Goal: Task Accomplishment & Management: Complete application form

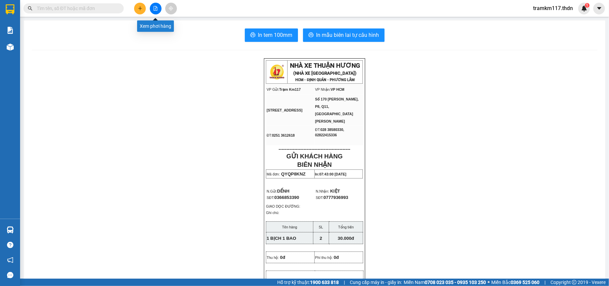
click at [153, 7] on button at bounding box center [156, 9] width 12 height 12
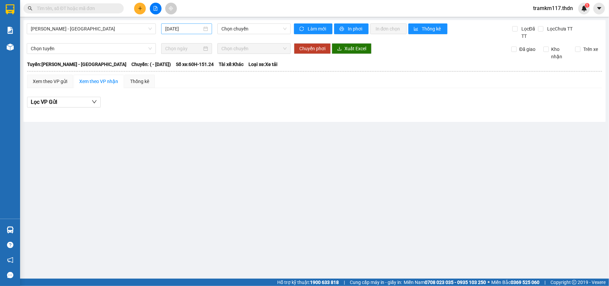
click at [178, 27] on input "[DATE]" at bounding box center [183, 28] width 37 height 7
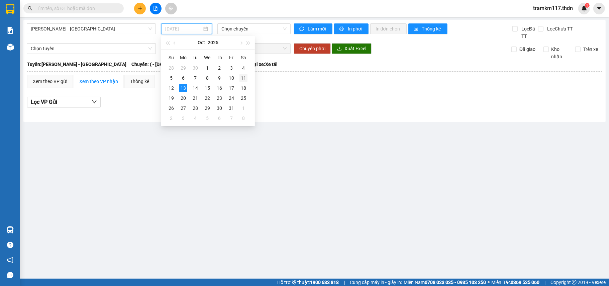
click at [243, 77] on div "11" at bounding box center [243, 78] width 8 height 8
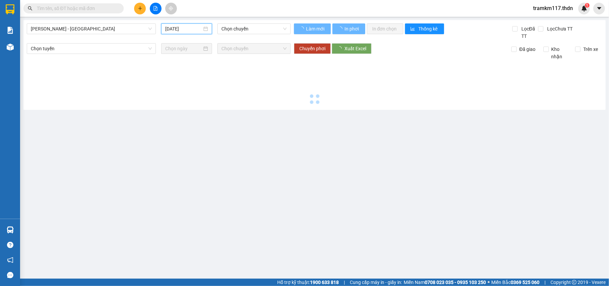
type input "[DATE]"
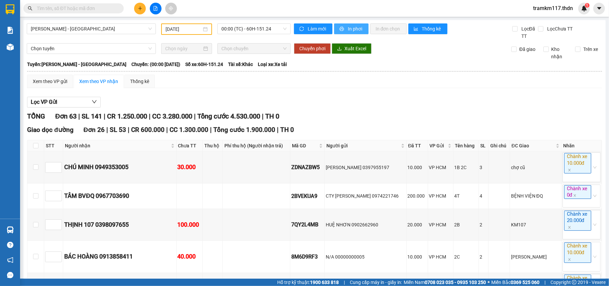
click at [344, 29] on button "In phơi" at bounding box center [351, 28] width 34 height 11
click at [138, 9] on icon "plus" at bounding box center [140, 8] width 5 height 5
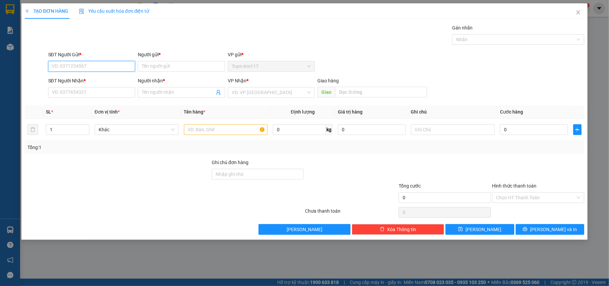
click at [95, 68] on input "SĐT Người Gửi *" at bounding box center [91, 66] width 87 height 11
click at [85, 66] on input "03685" at bounding box center [91, 66] width 87 height 11
type input "0"
click at [81, 79] on div "0366853390 - DẾNH" at bounding box center [91, 79] width 79 height 7
type input "0366853390"
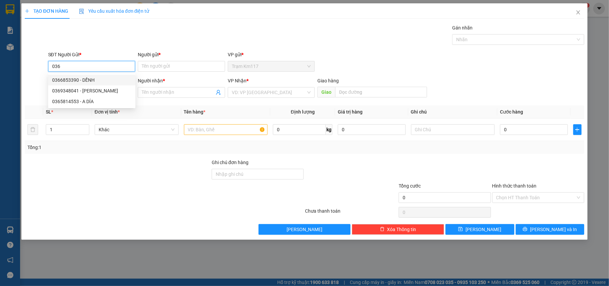
type input "DẾNH"
type input "0777936993"
type input "KIỆT"
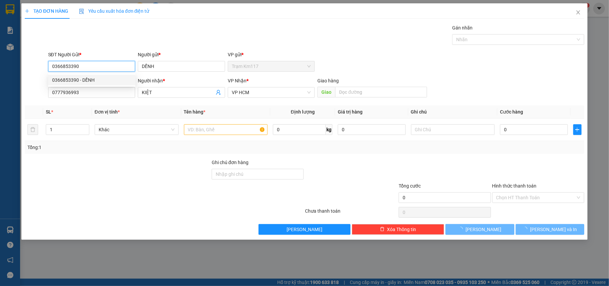
type input "30.000"
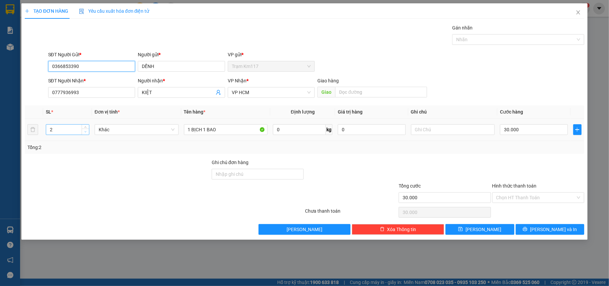
type input "0366853390"
click at [85, 133] on icon "down" at bounding box center [85, 131] width 2 height 2
type input "1"
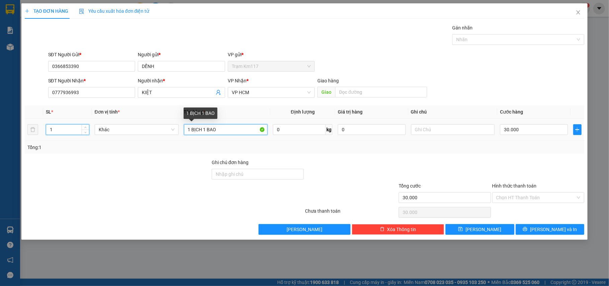
click at [223, 130] on input "1 BỊCH 1 BAO" at bounding box center [226, 129] width 84 height 11
type input "1"
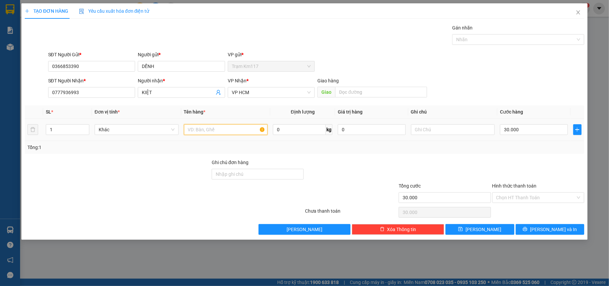
click at [221, 131] on input "text" at bounding box center [226, 129] width 84 height 11
type input "1 BỊCH + 1 XE"
click at [526, 132] on input "30.000" at bounding box center [534, 129] width 68 height 11
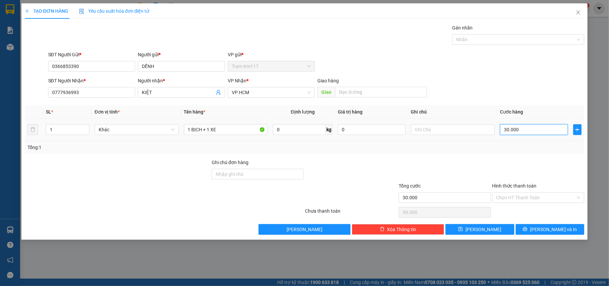
type input "0"
click at [502, 129] on input "0" at bounding box center [534, 129] width 68 height 11
type input "50"
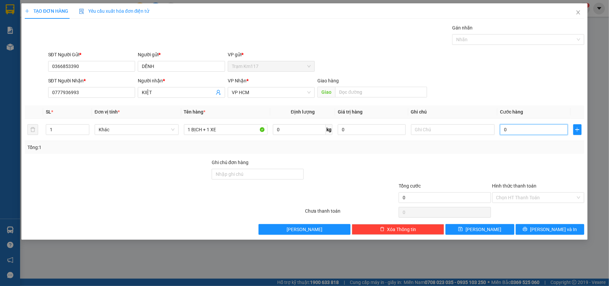
type input "50"
type input "500"
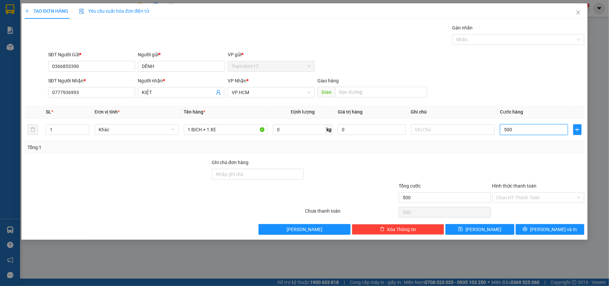
type input "5.000"
type input "50.000"
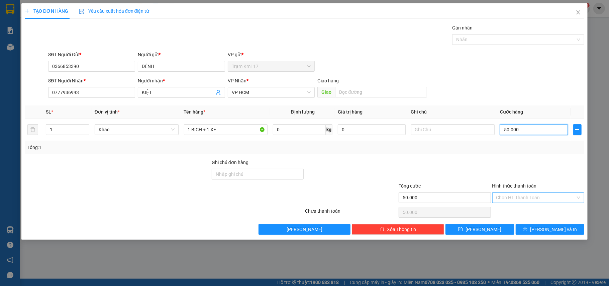
type input "50.000"
click at [531, 195] on input "Hình thức thanh toán" at bounding box center [536, 197] width 80 height 10
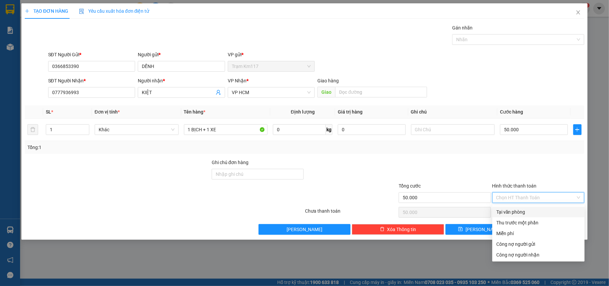
click at [514, 209] on div "Tại văn phòng" at bounding box center [538, 211] width 84 height 7
type input "0"
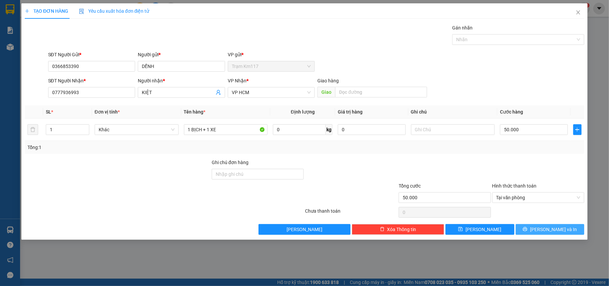
click at [531, 230] on button "[PERSON_NAME] và In" at bounding box center [550, 229] width 69 height 11
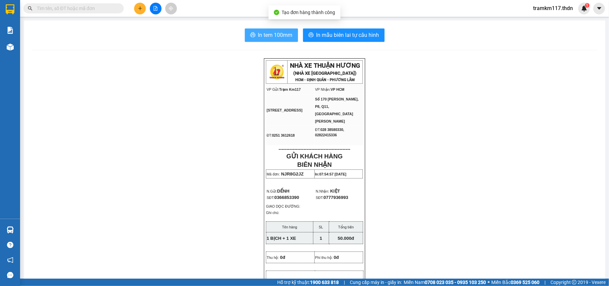
click at [262, 36] on span "In tem 100mm" at bounding box center [275, 35] width 34 height 8
click at [271, 36] on span "In tem 100mm" at bounding box center [275, 35] width 34 height 8
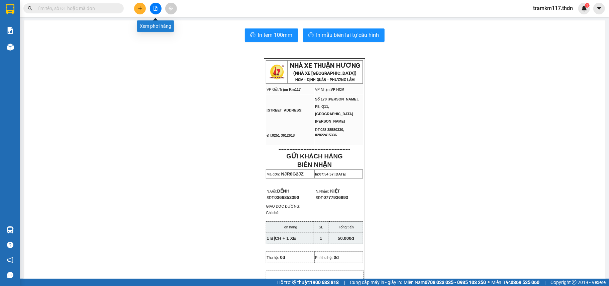
click at [154, 8] on icon "file-add" at bounding box center [156, 8] width 4 height 5
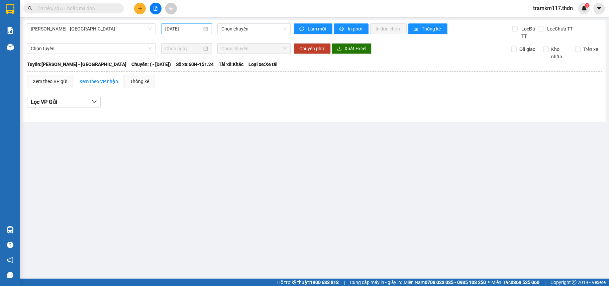
click at [177, 27] on input "[DATE]" at bounding box center [183, 28] width 37 height 7
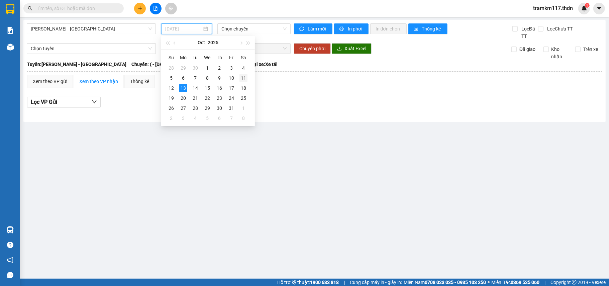
click at [243, 78] on div "11" at bounding box center [243, 78] width 8 height 8
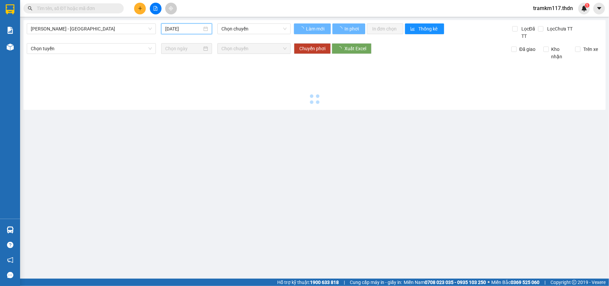
type input "[DATE]"
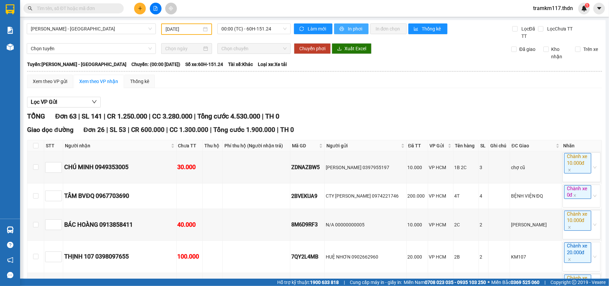
click at [348, 28] on span "In phơi" at bounding box center [355, 28] width 15 height 7
click at [351, 29] on span "In phơi" at bounding box center [355, 28] width 15 height 7
click at [94, 28] on span "[PERSON_NAME] - [GEOGRAPHIC_DATA]" at bounding box center [91, 29] width 121 height 10
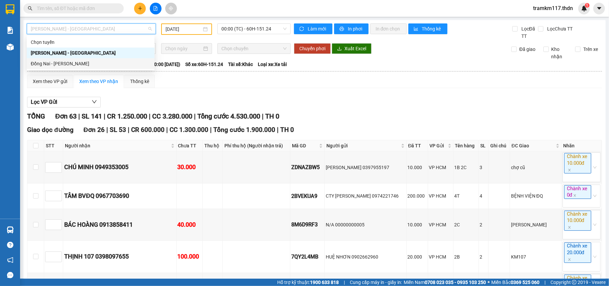
click at [66, 62] on div "Đồng Nai - [PERSON_NAME]" at bounding box center [91, 63] width 120 height 7
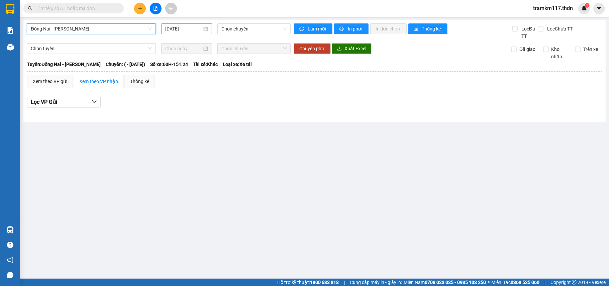
click at [177, 30] on input "[DATE]" at bounding box center [183, 28] width 37 height 7
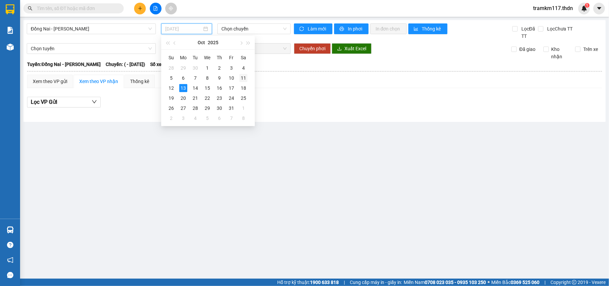
click at [243, 78] on div "11" at bounding box center [243, 78] width 8 height 8
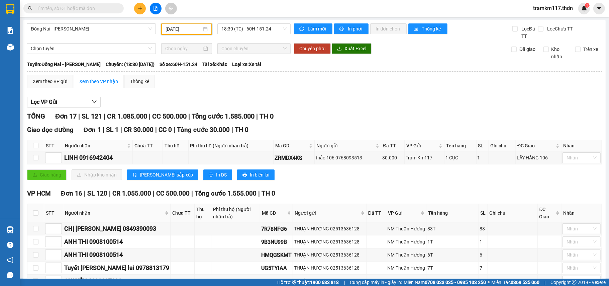
click at [184, 26] on input "[DATE]" at bounding box center [184, 28] width 36 height 7
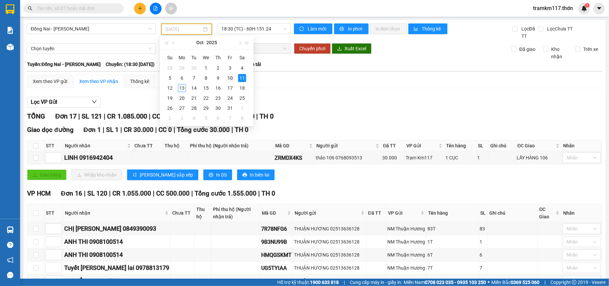
click at [229, 77] on div "10" at bounding box center [230, 78] width 8 height 8
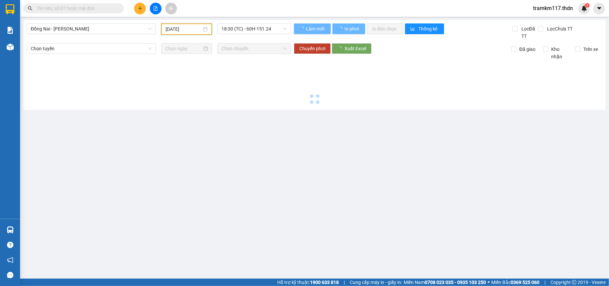
type input "[DATE]"
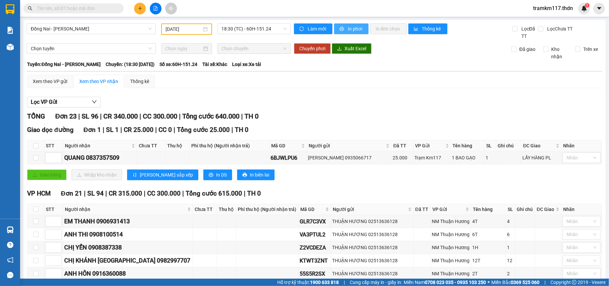
click at [349, 27] on span "In phơi" at bounding box center [355, 28] width 15 height 7
click at [351, 29] on span "In phơi" at bounding box center [355, 28] width 15 height 7
